Goal: Check status: Check status

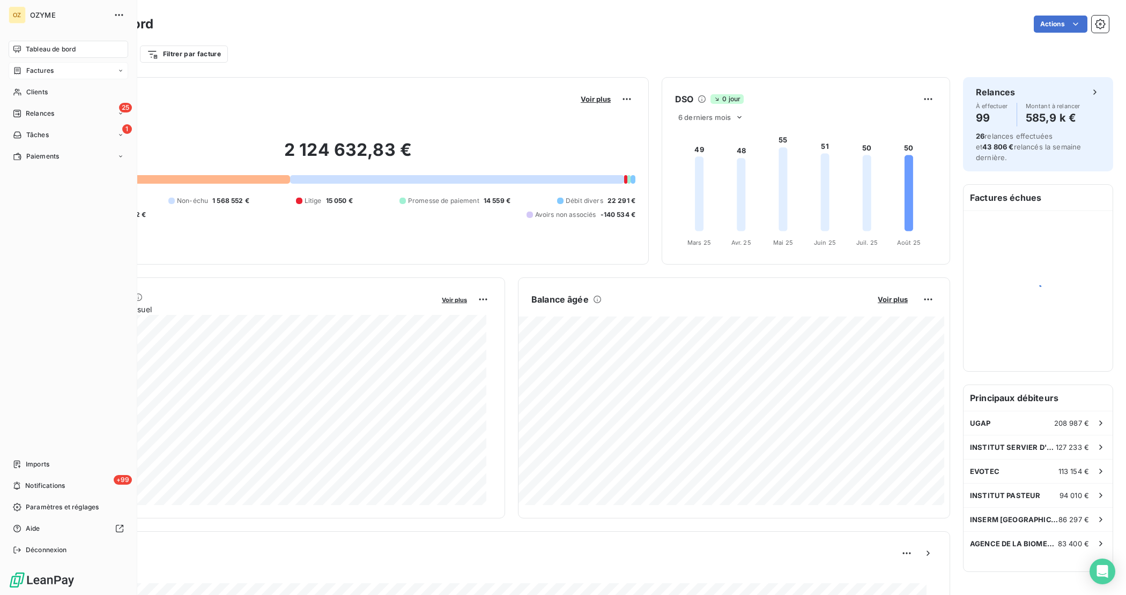
click at [31, 70] on span "Factures" at bounding box center [39, 71] width 27 height 10
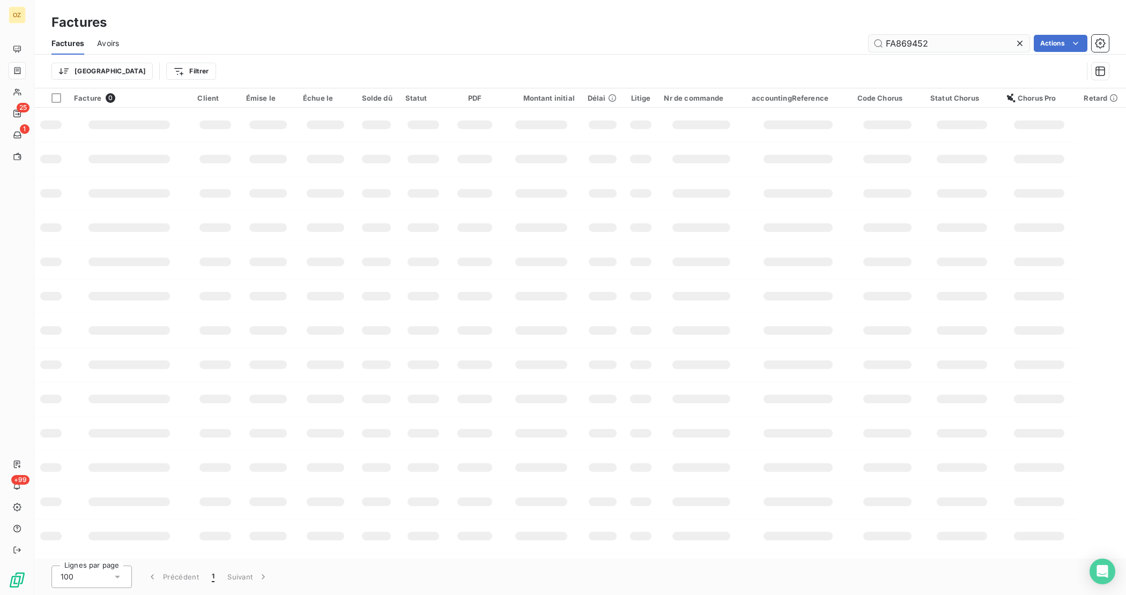
click at [978, 38] on input "FA869452" at bounding box center [948, 43] width 161 height 17
type input "FA870572"
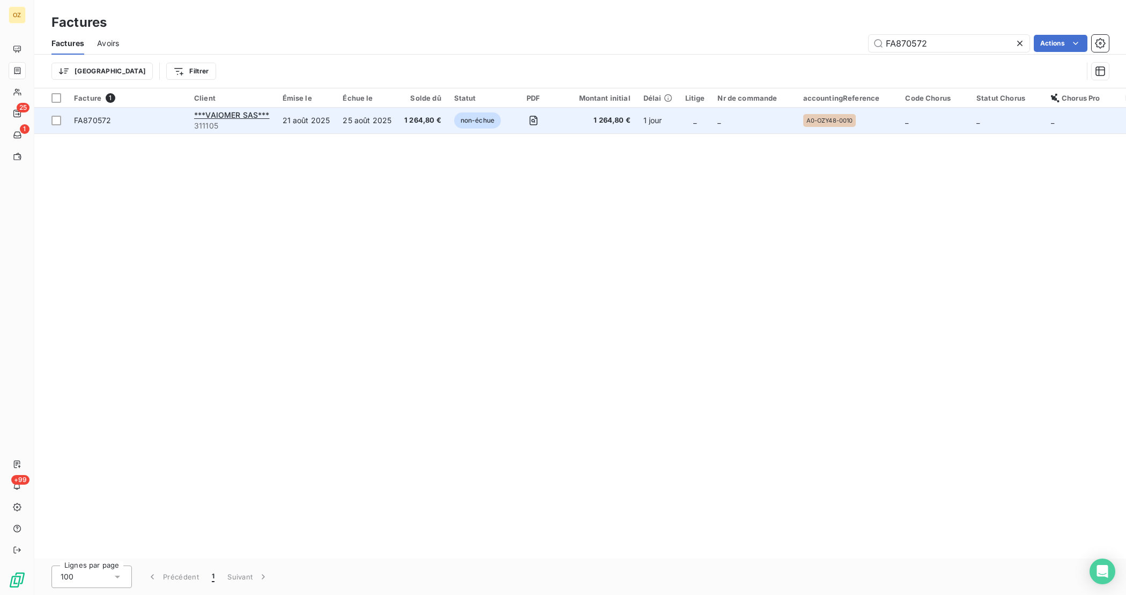
click at [175, 118] on span "FA870572" at bounding box center [127, 120] width 107 height 11
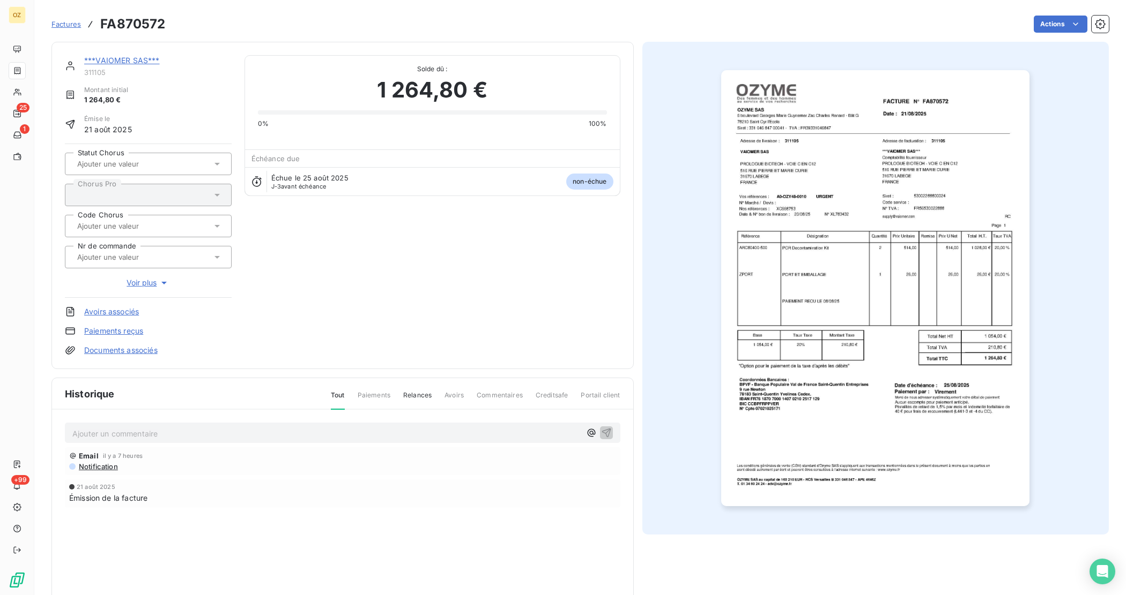
click at [877, 139] on img "button" at bounding box center [875, 288] width 308 height 436
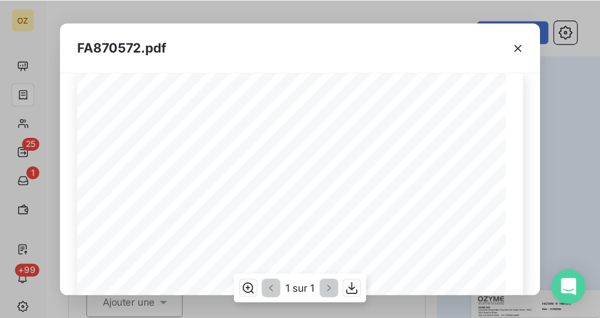
scroll to position [27, 0]
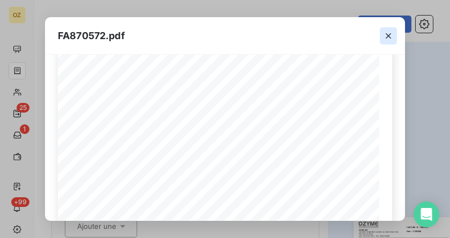
click at [385, 36] on icon "button" at bounding box center [388, 36] width 11 height 11
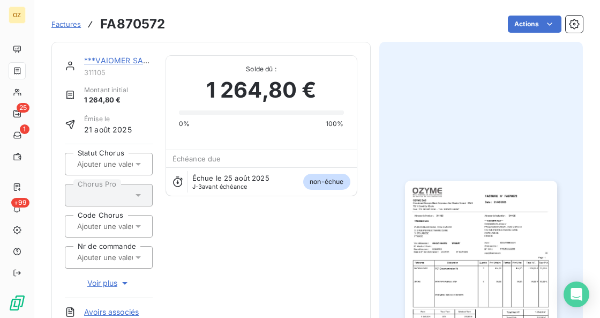
click at [489, 266] on img "button" at bounding box center [481, 288] width 152 height 215
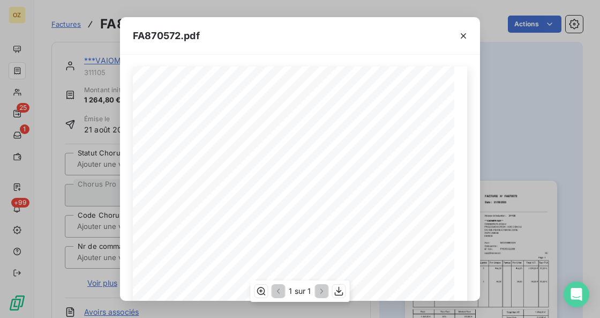
scroll to position [0, 0]
click at [461, 34] on icon "button" at bounding box center [463, 36] width 11 height 11
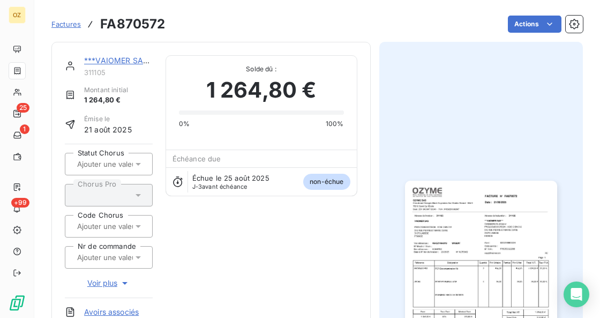
click at [106, 61] on link "***VAIOMER SAS***" at bounding box center [122, 60] width 76 height 9
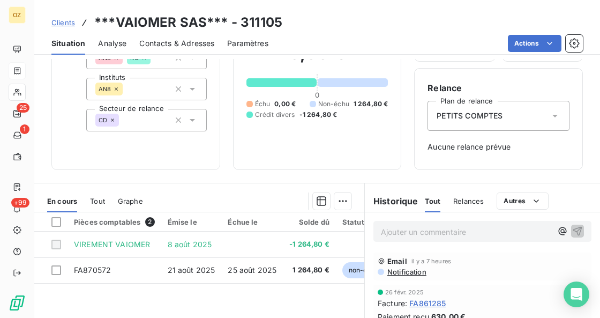
scroll to position [107, 0]
